Goal: Task Accomplishment & Management: Use online tool/utility

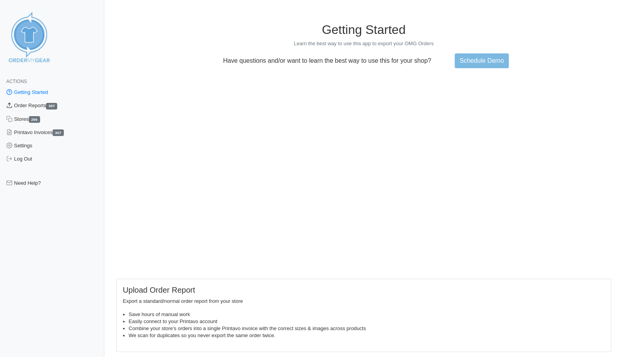
click at [26, 105] on link "Order Reports 307" at bounding box center [52, 105] width 104 height 13
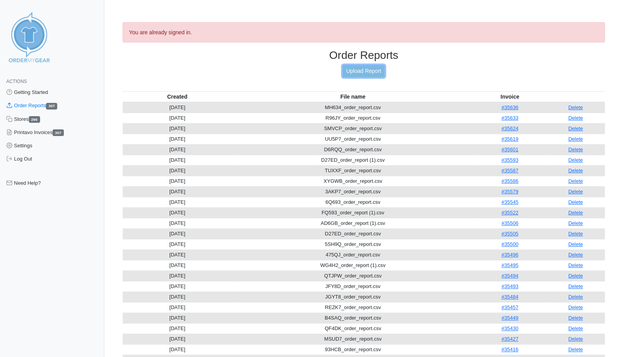
click at [361, 69] on link "Upload Report" at bounding box center [364, 71] width 42 height 12
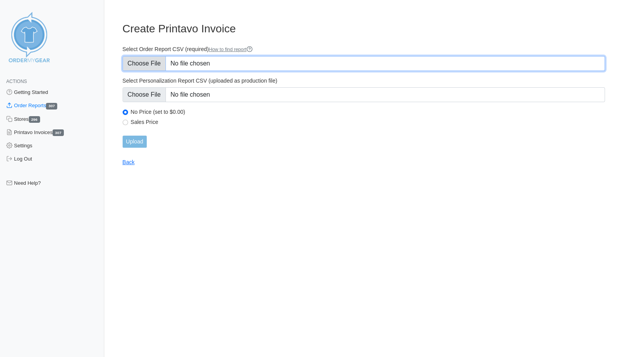
click at [142, 62] on input "Select Order Report CSV (required) How to find report" at bounding box center [364, 63] width 483 height 15
type input "C:\fakepath\AWZCB_order_report.csv"
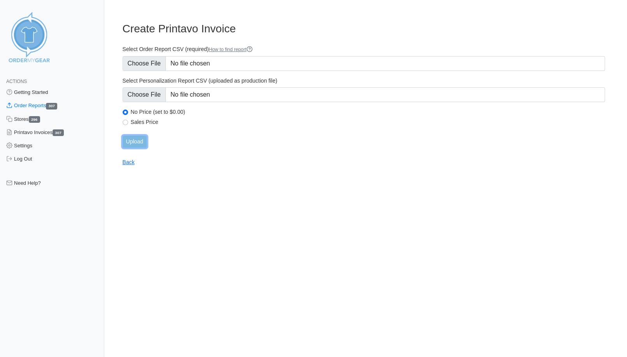
click at [139, 140] on input "Upload" at bounding box center [135, 141] width 24 height 12
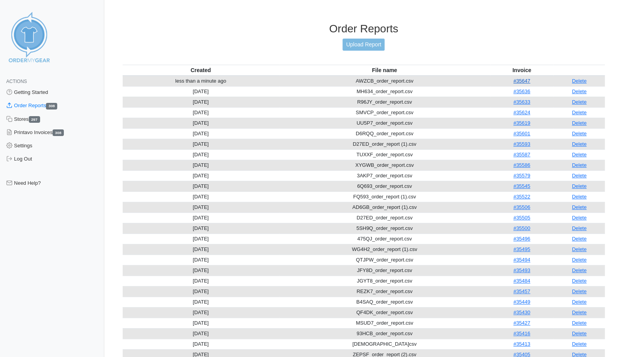
click at [519, 78] on link "#35647" at bounding box center [521, 81] width 17 height 6
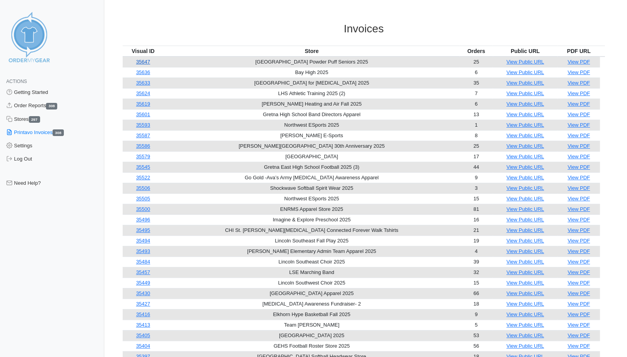
click at [148, 61] on link "35647" at bounding box center [143, 62] width 14 height 6
click at [28, 106] on link "Order Reports 308" at bounding box center [52, 105] width 104 height 13
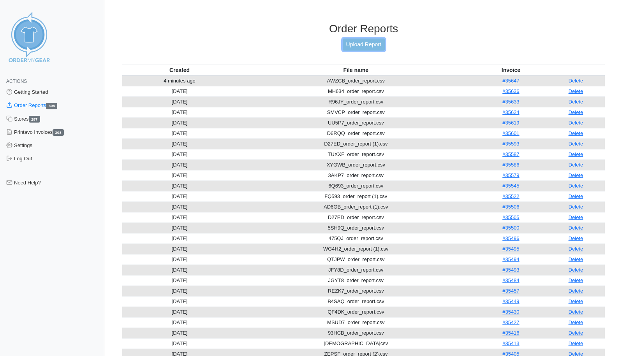
click at [366, 44] on link "Upload Report" at bounding box center [364, 45] width 42 height 12
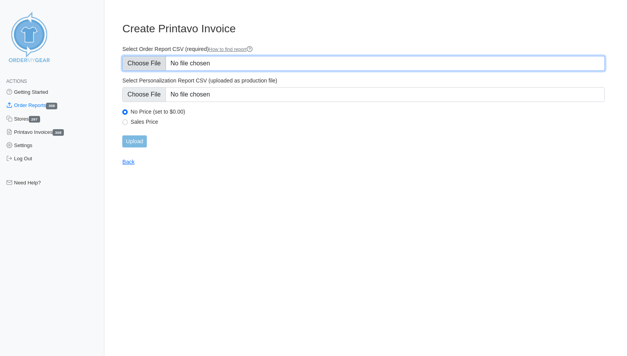
click at [132, 61] on input "Select Order Report CSV (required) How to find report" at bounding box center [363, 63] width 482 height 15
type input "C:\fakepath\4XHAG_order_report.csv"
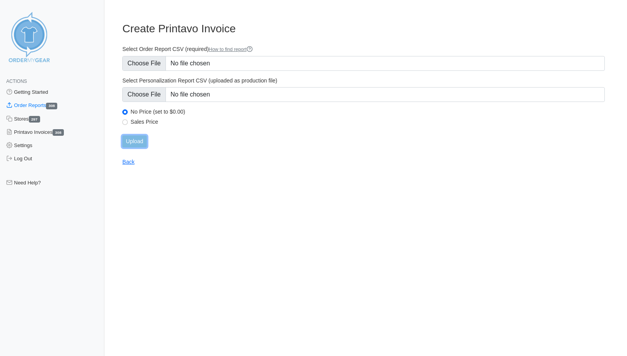
click at [134, 142] on input "Upload" at bounding box center [134, 141] width 24 height 12
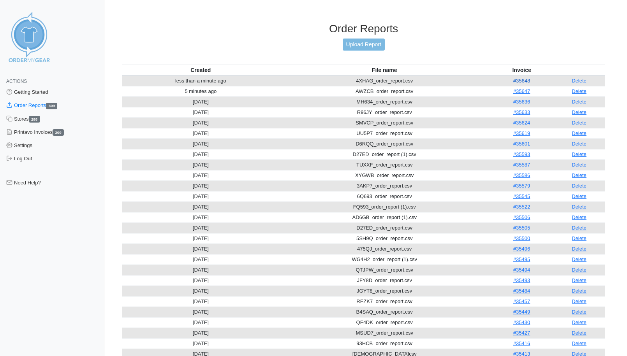
click at [523, 78] on link "#35648" at bounding box center [521, 81] width 17 height 6
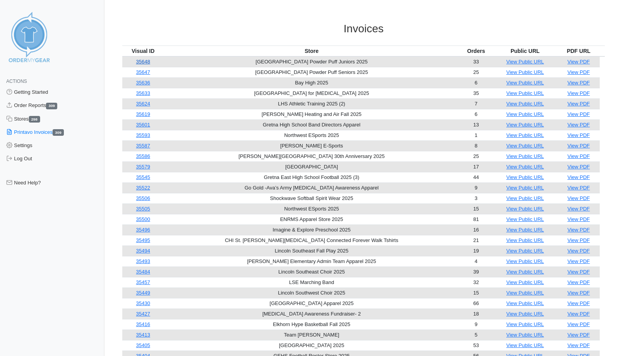
click at [148, 63] on link "35648" at bounding box center [143, 62] width 14 height 6
